Goal: Share content

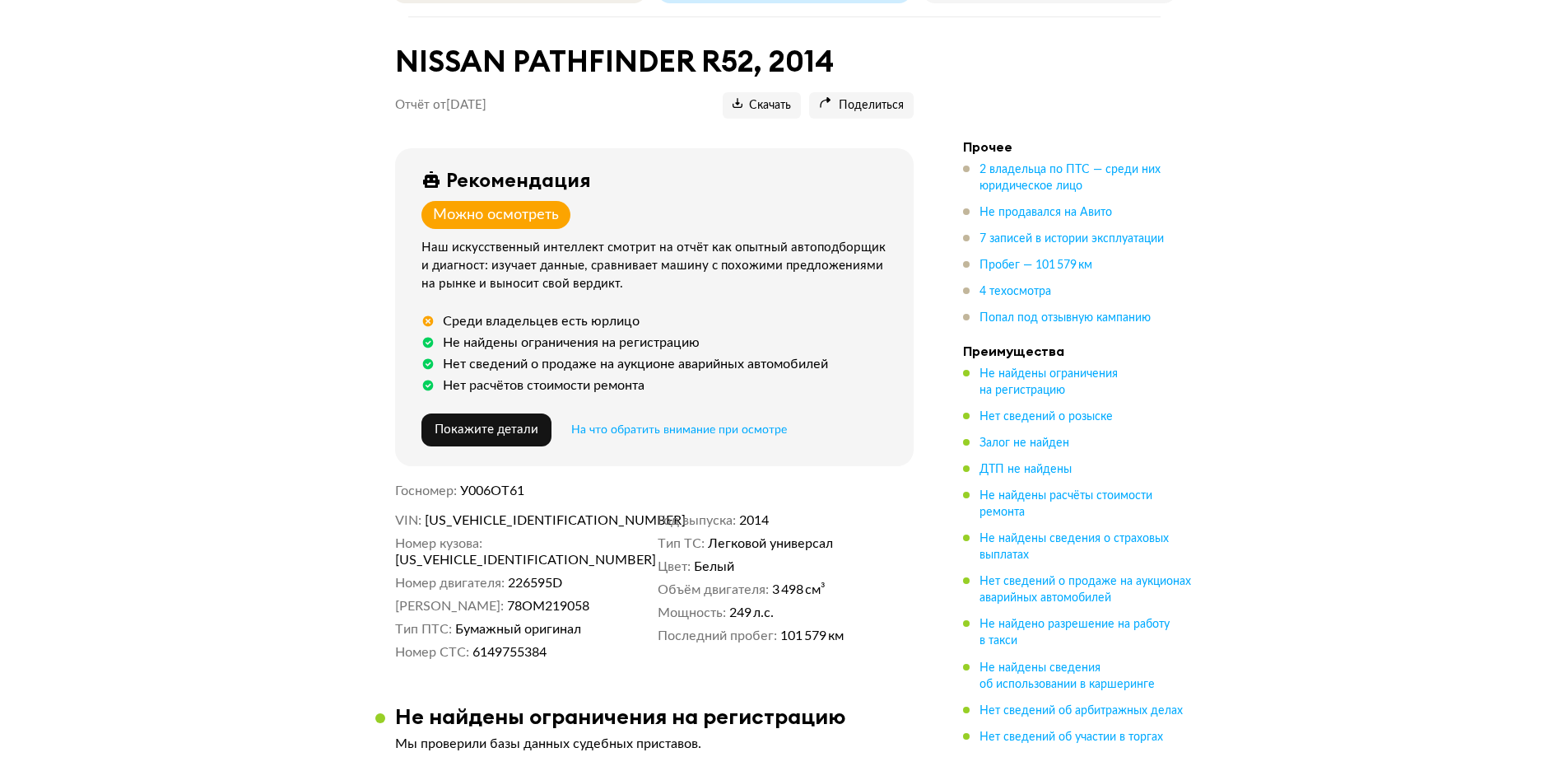
scroll to position [247, 0]
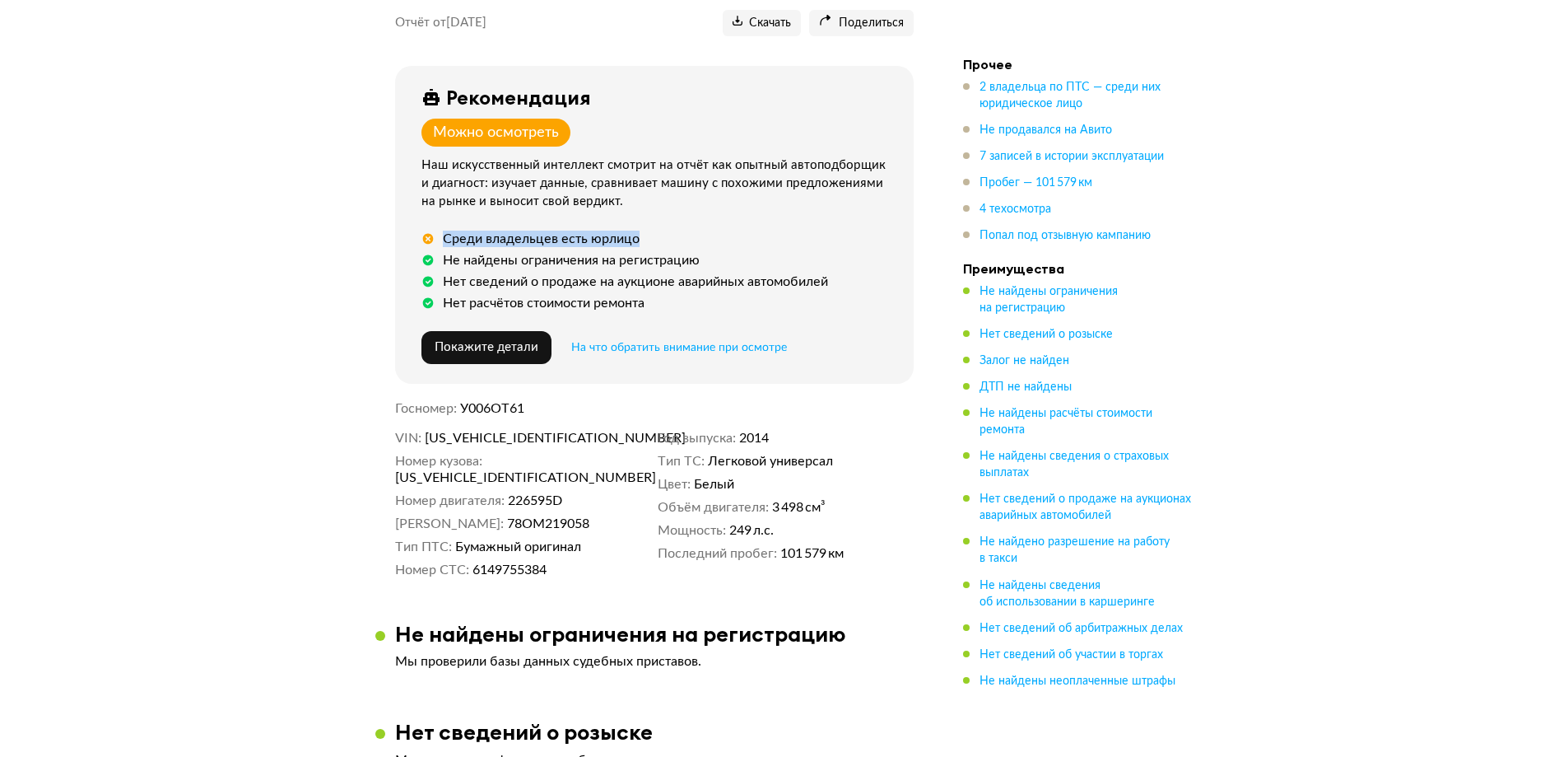
drag, startPoint x: 646, startPoint y: 233, endPoint x: 444, endPoint y: 226, distance: 202.1
click at [444, 230] on div "Среди владельцев есть юрлицо" at bounding box center [657, 239] width 472 height 16
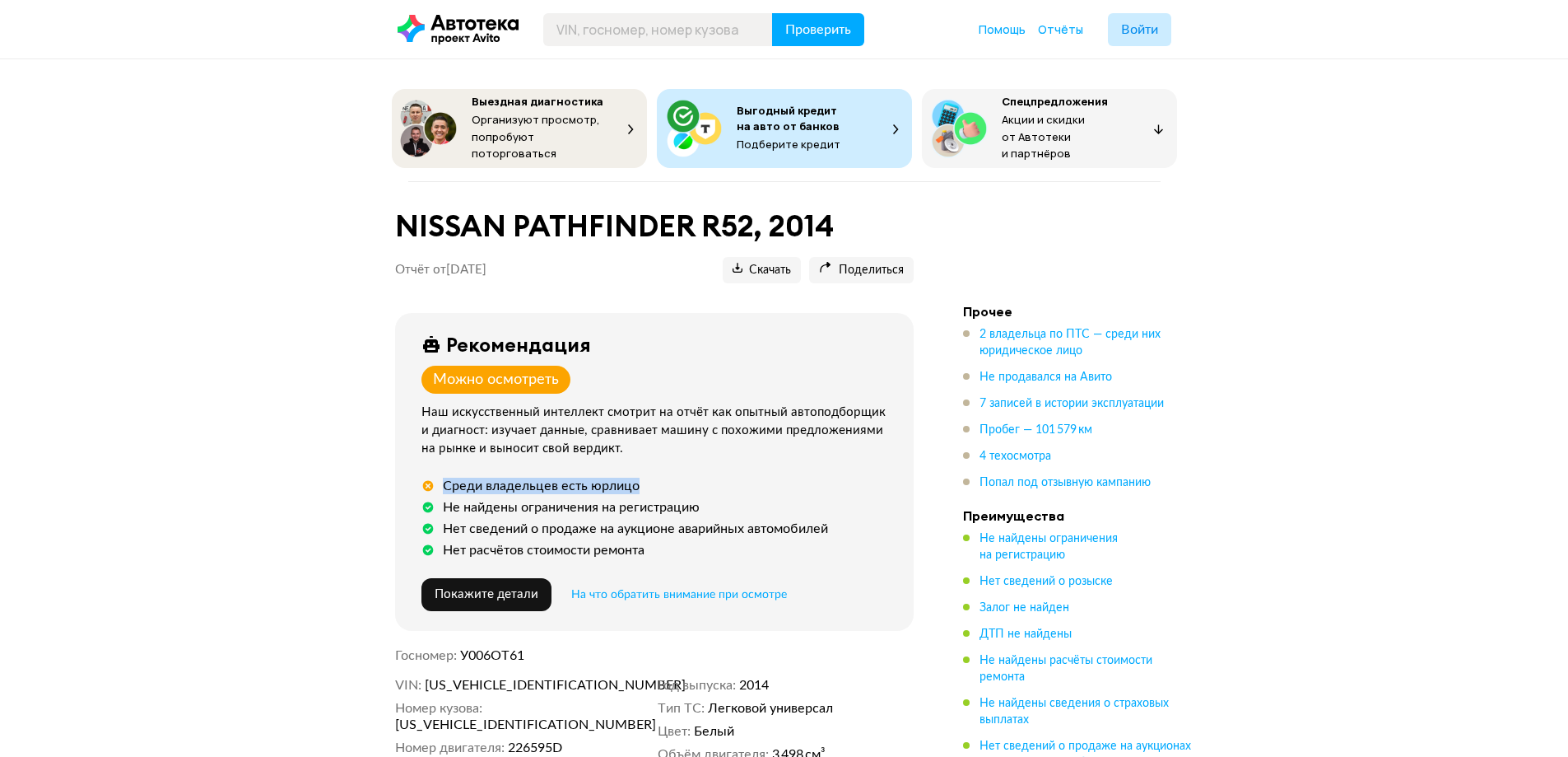
scroll to position [82, 0]
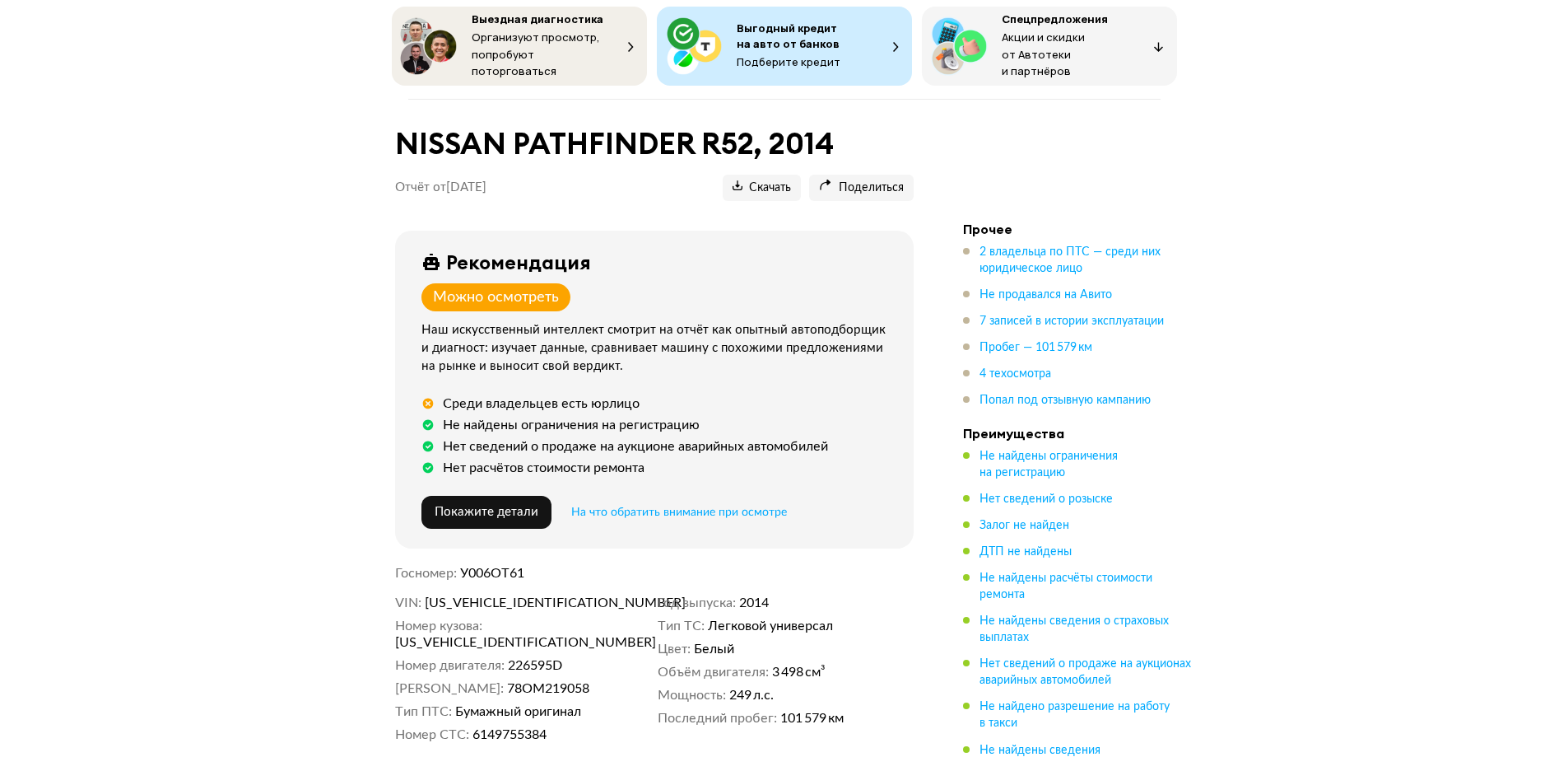
click at [690, 362] on div "Наш искусственный интеллект смотрит на отчёт как опытный автоподборщик и диагно…" at bounding box center [657, 348] width 472 height 54
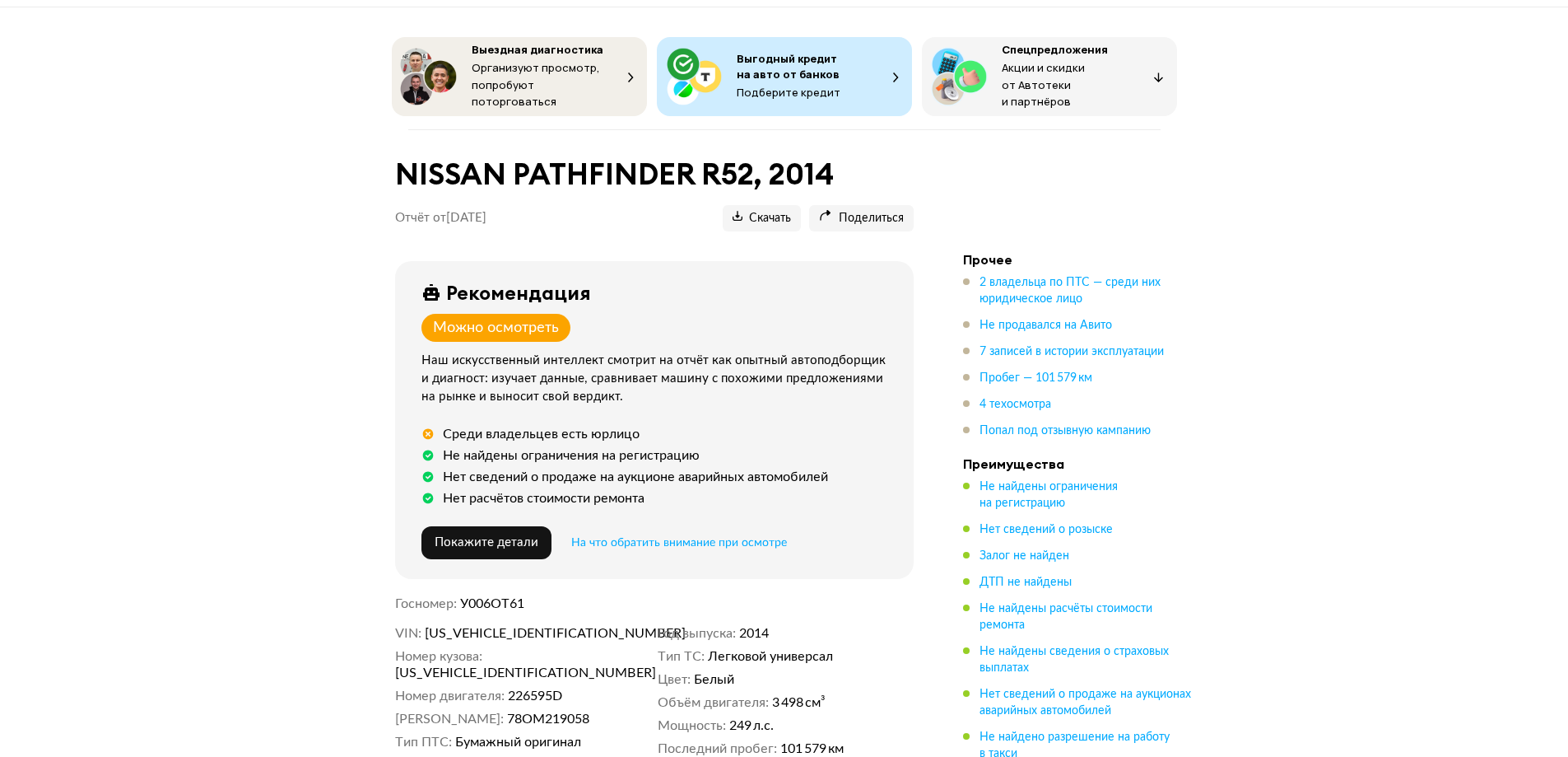
scroll to position [0, 0]
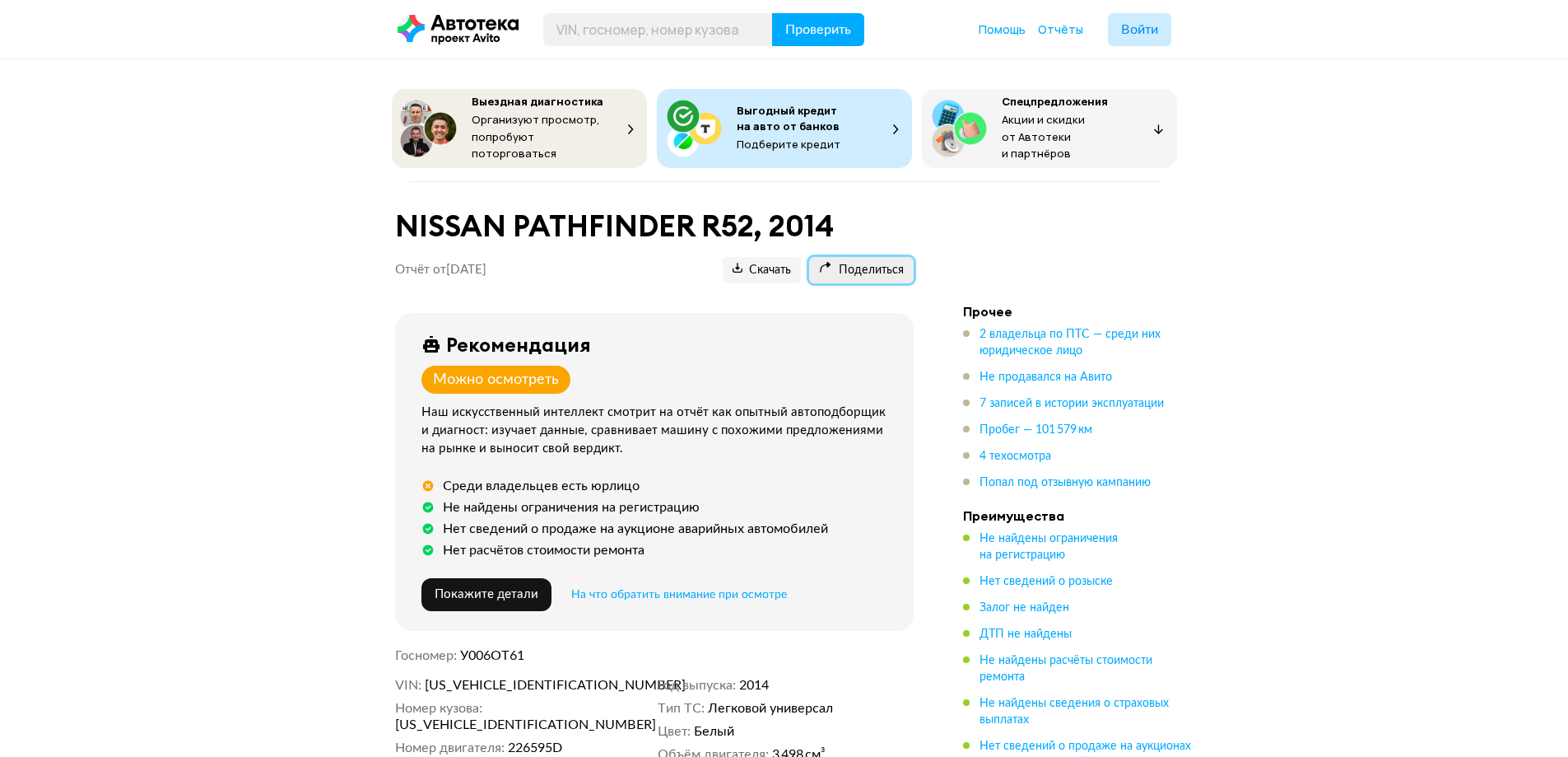
click at [835, 263] on span "Поделиться" at bounding box center [861, 270] width 85 height 15
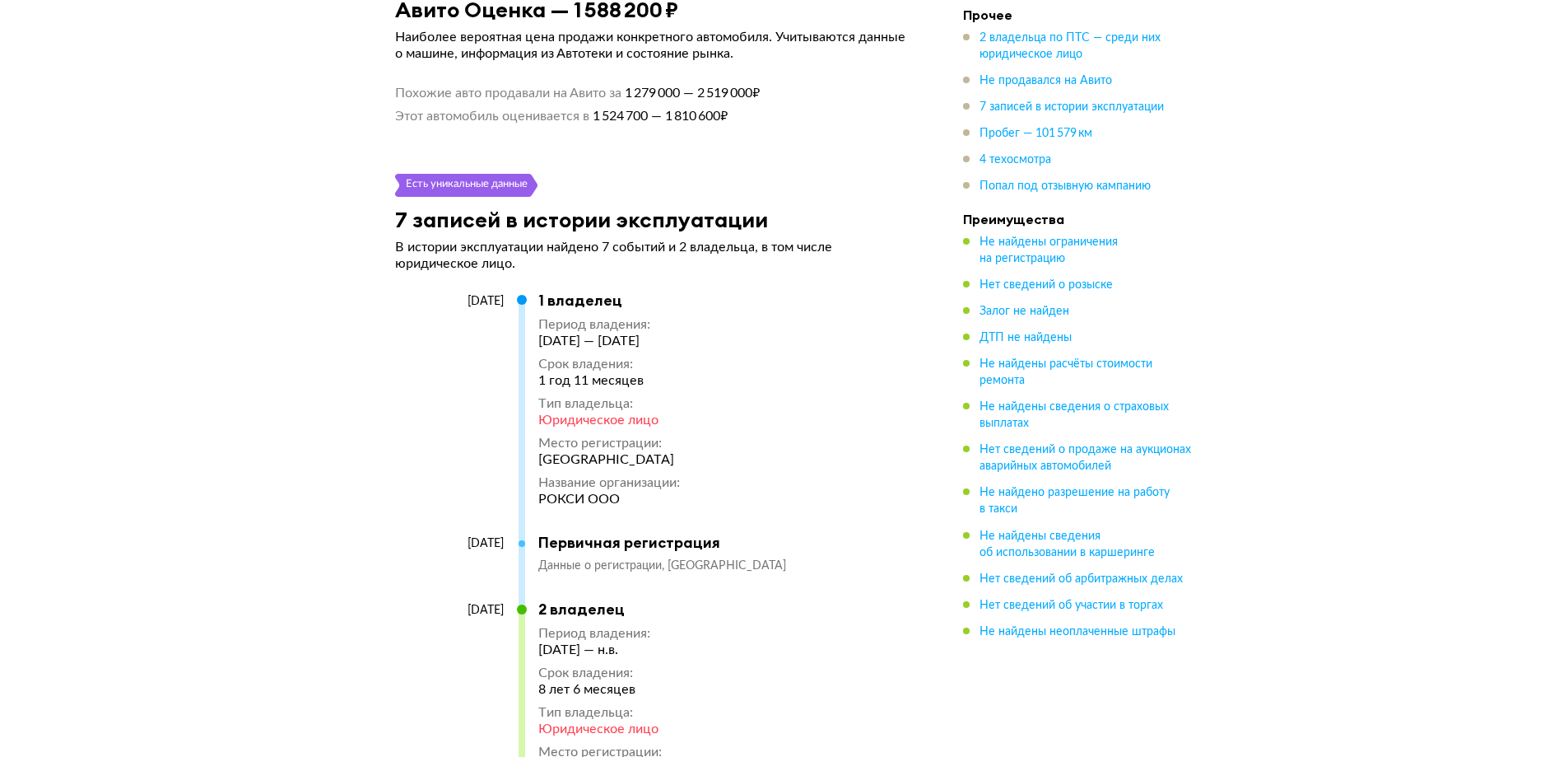
scroll to position [3046, 0]
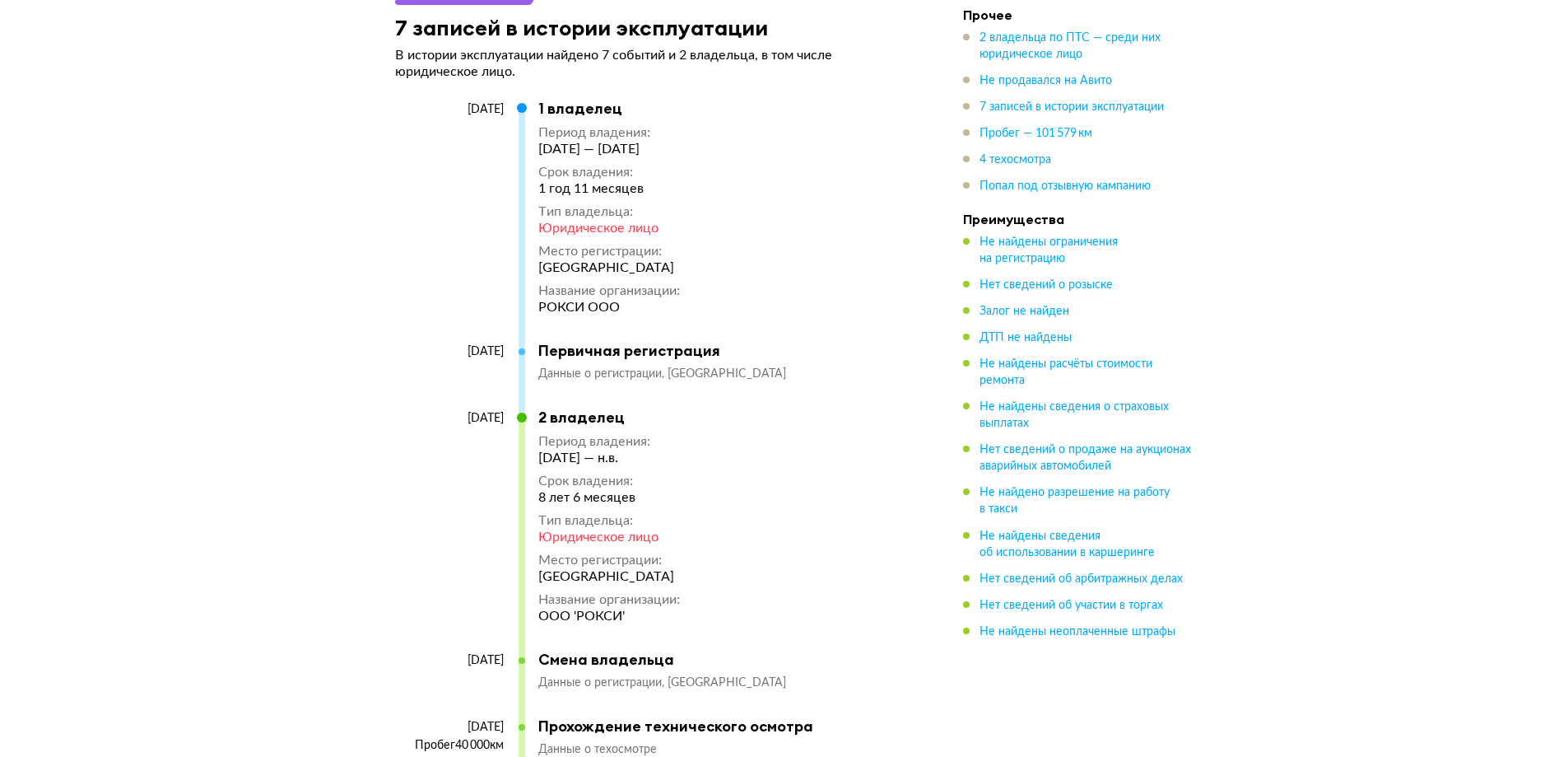
drag, startPoint x: 662, startPoint y: 261, endPoint x: 537, endPoint y: 261, distance: 125.0
click at [538, 261] on div "[GEOGRAPHIC_DATA]" at bounding box center [608, 267] width 141 height 16
